Goal: Task Accomplishment & Management: Manage account settings

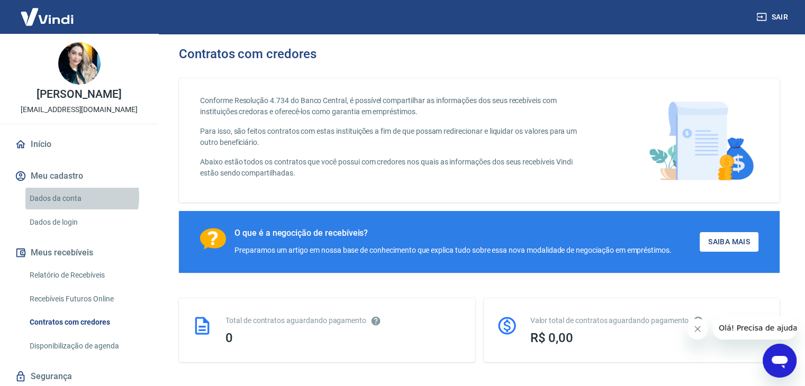
click at [68, 197] on link "Dados da conta" at bounding box center [85, 199] width 120 height 22
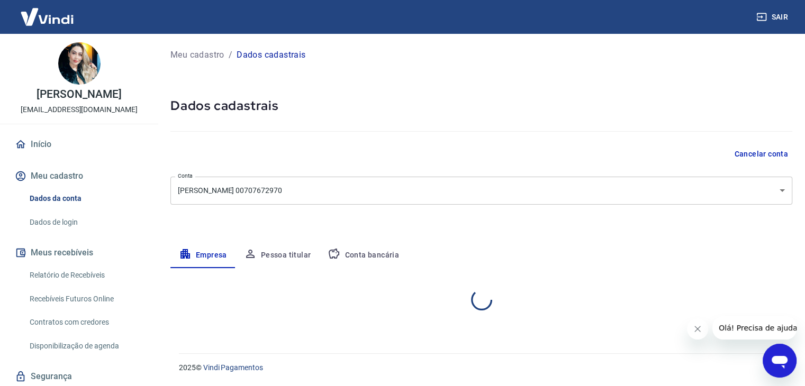
select select "SP"
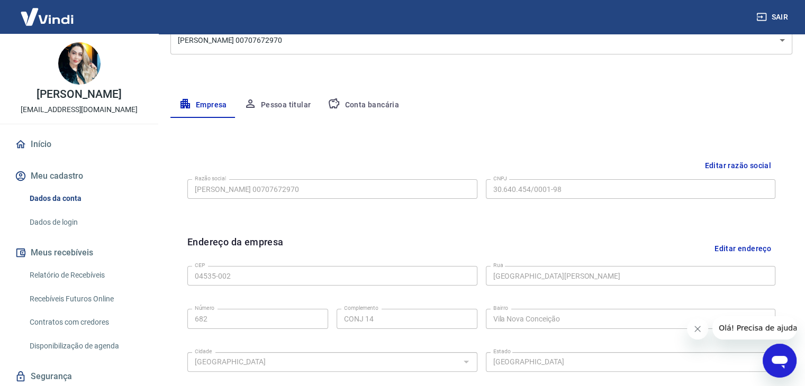
scroll to position [159, 0]
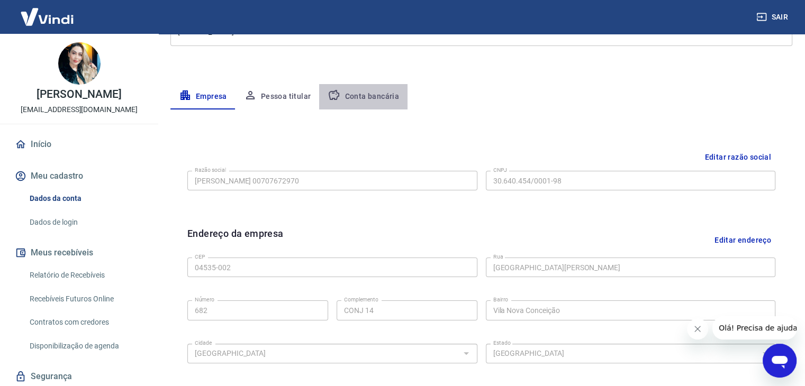
click at [377, 94] on button "Conta bancária" at bounding box center [363, 96] width 88 height 25
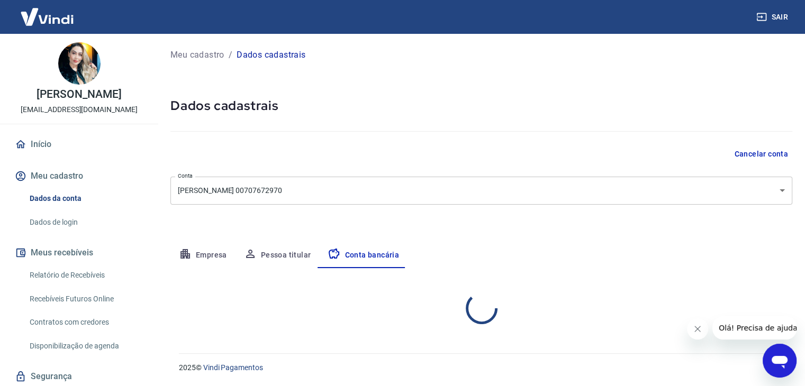
scroll to position [0, 0]
select select "1"
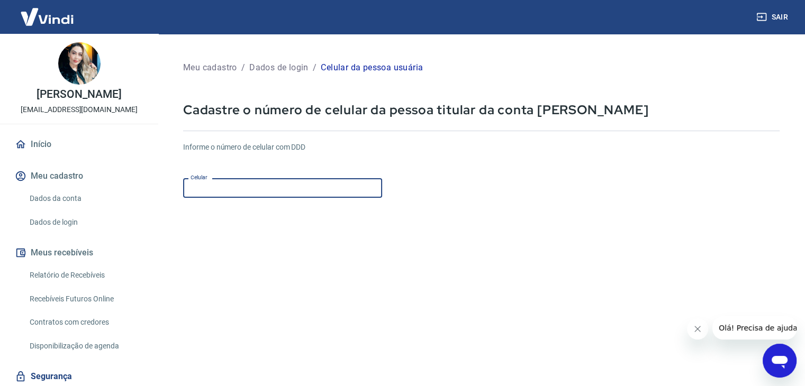
click at [347, 185] on input "Celular" at bounding box center [282, 188] width 199 height 20
type input "[PHONE_NUMBER]"
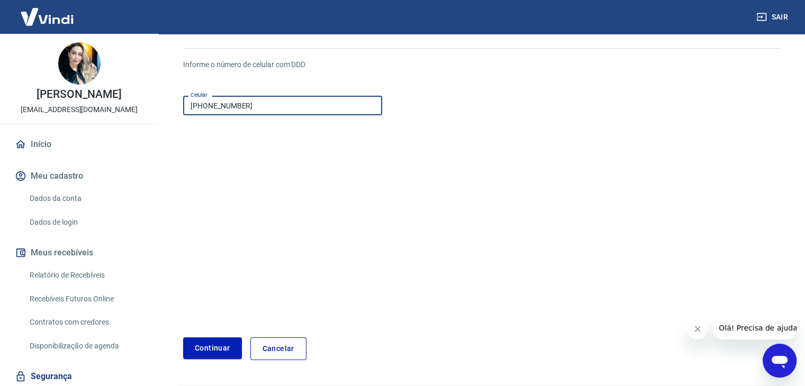
scroll to position [91, 0]
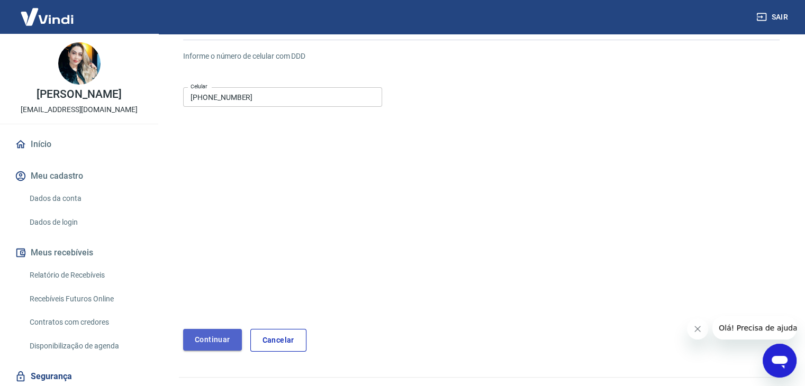
click at [210, 343] on button "Continuar" at bounding box center [212, 340] width 59 height 22
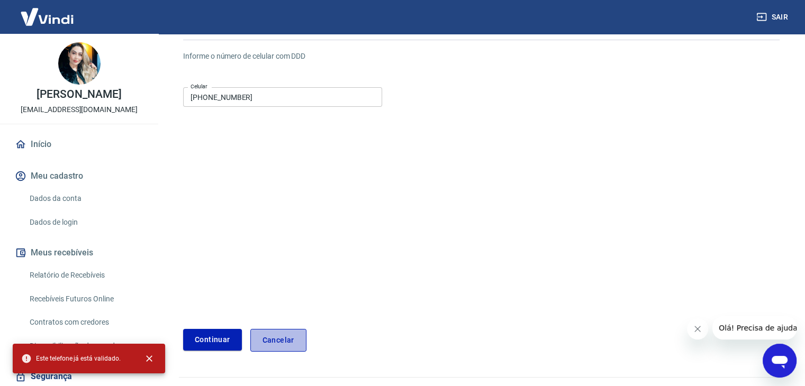
click at [263, 339] on link "Cancelar" at bounding box center [278, 340] width 56 height 23
